Goal: Navigation & Orientation: Find specific page/section

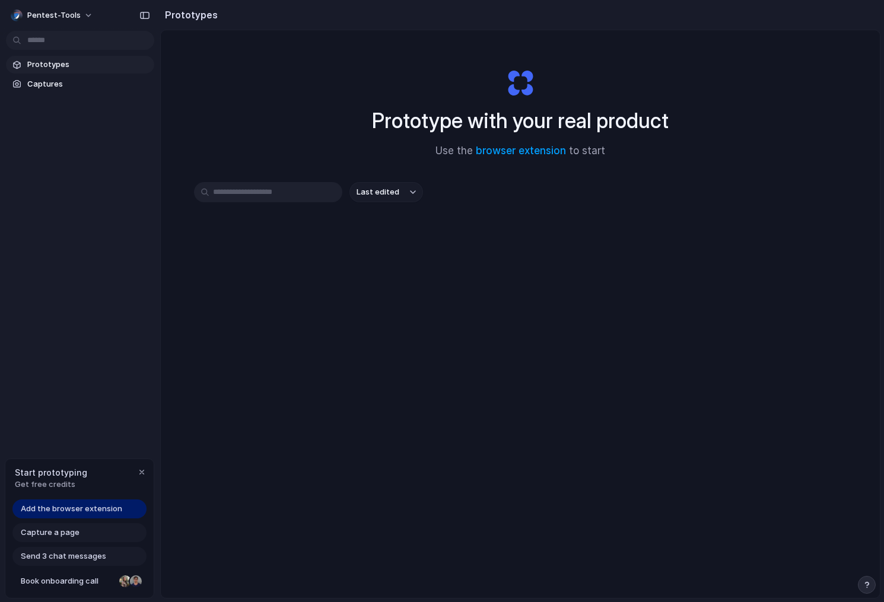
click at [245, 188] on input "text" at bounding box center [268, 192] width 148 height 20
click at [470, 134] on h1 "Prototype with your real product" at bounding box center [520, 120] width 297 height 31
click at [472, 117] on h1 "Prototype with your real product" at bounding box center [520, 120] width 297 height 31
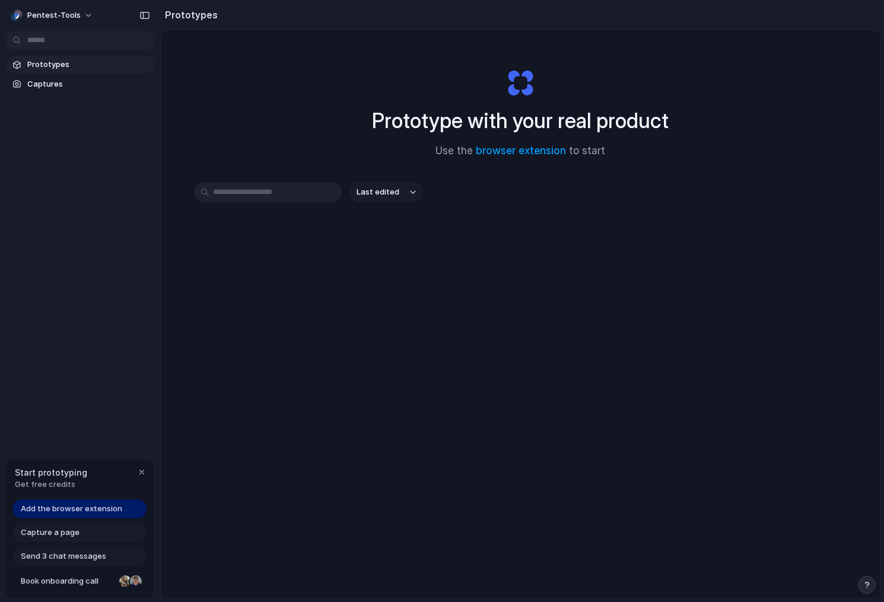
click at [472, 117] on h1 "Prototype with your real product" at bounding box center [520, 120] width 297 height 31
click at [84, 507] on span "Add the browser extension" at bounding box center [71, 509] width 101 height 12
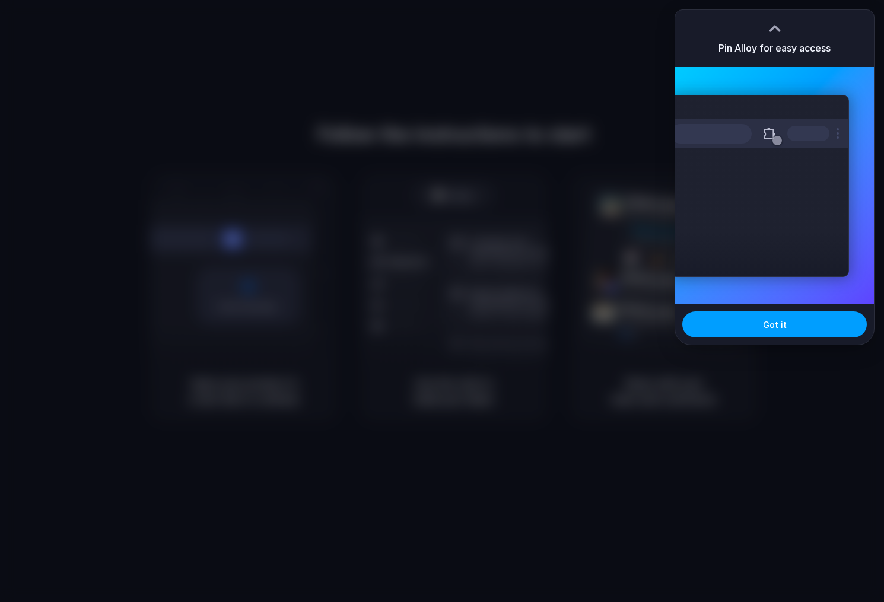
click at [768, 323] on span "Got it" at bounding box center [775, 325] width 24 height 12
